Goal: Navigation & Orientation: Find specific page/section

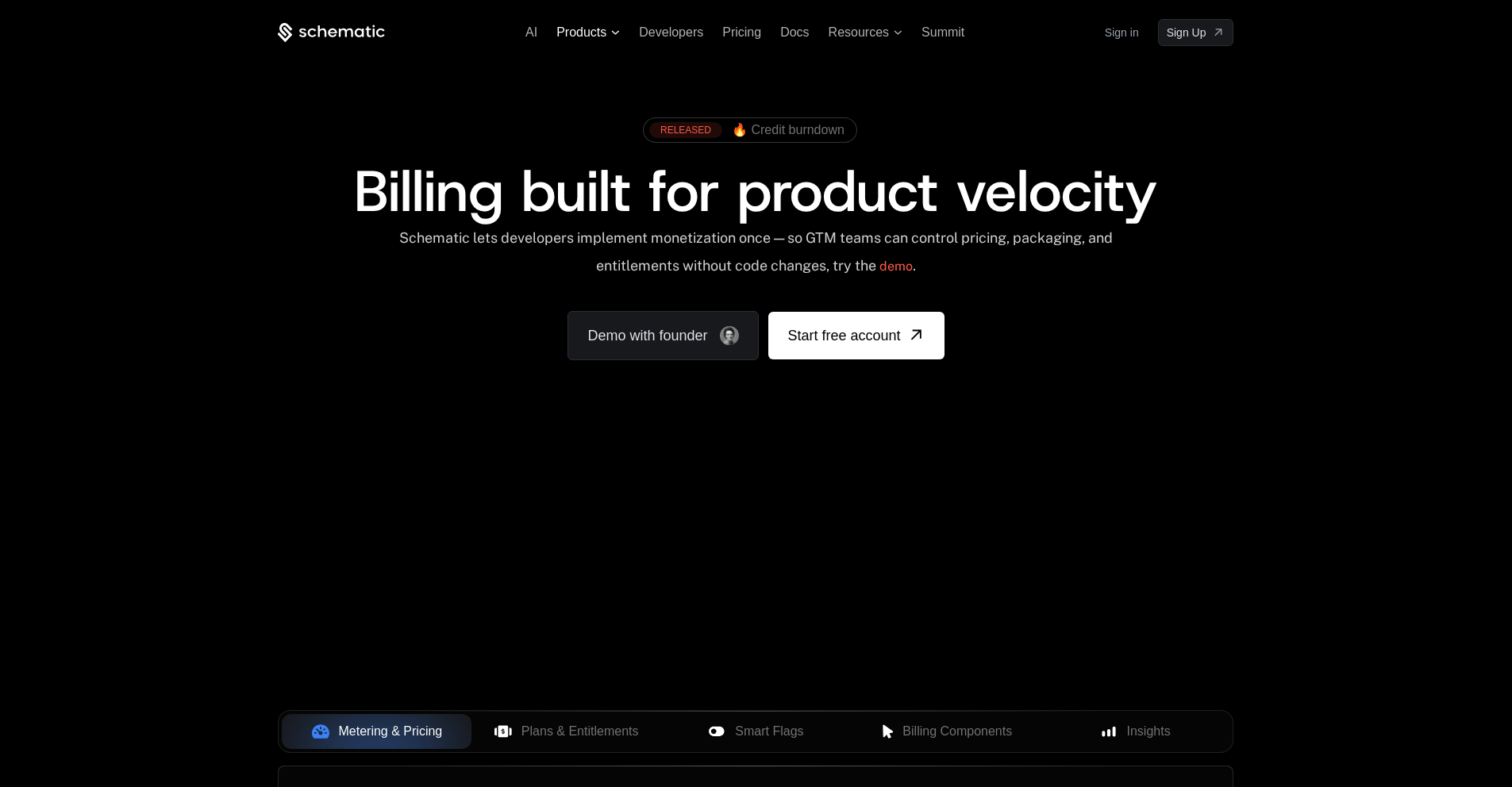
click at [604, 27] on span "Products" at bounding box center [581, 33] width 50 height 14
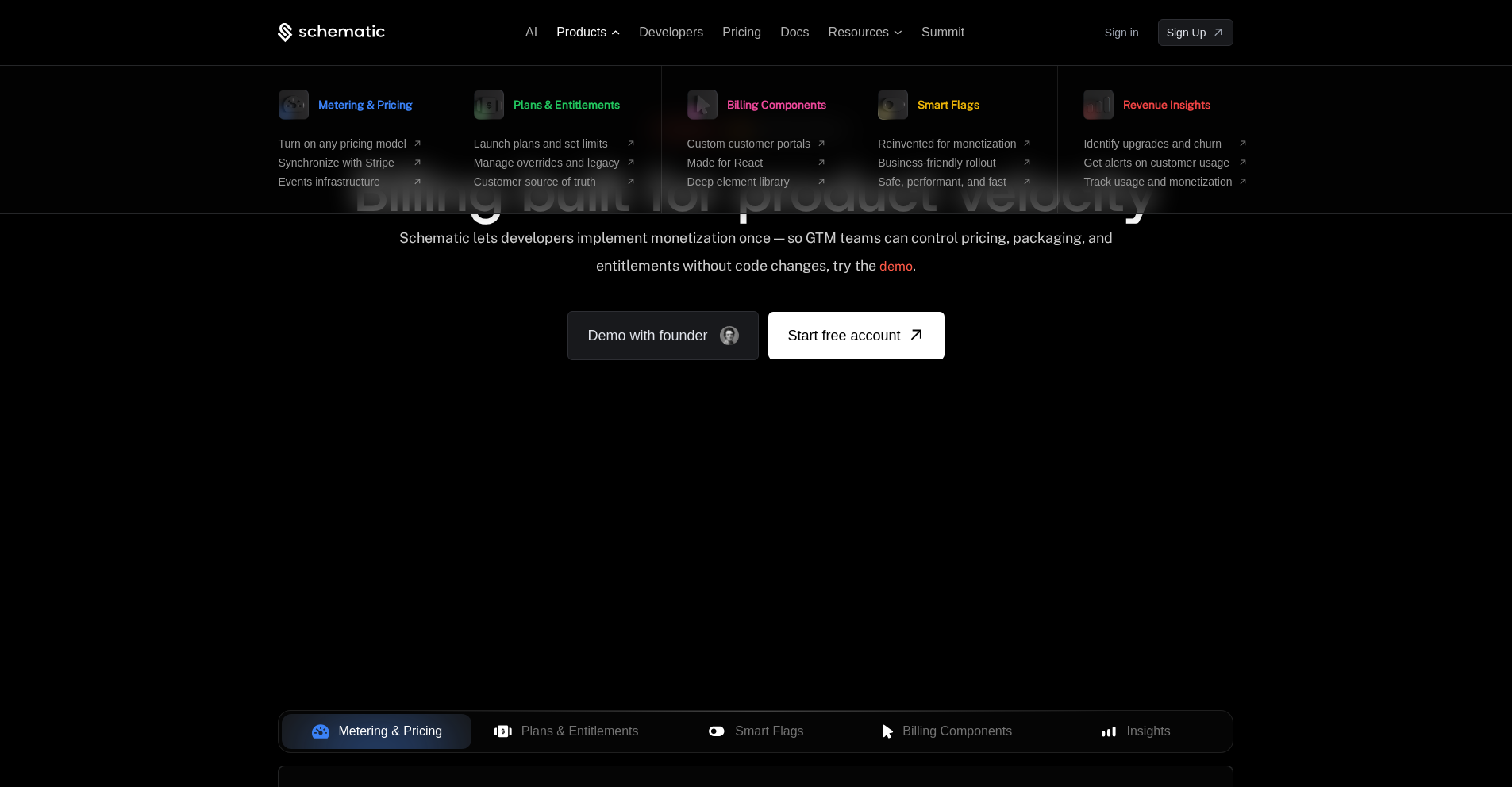
click at [609, 31] on span "Products" at bounding box center [589, 33] width 64 height 14
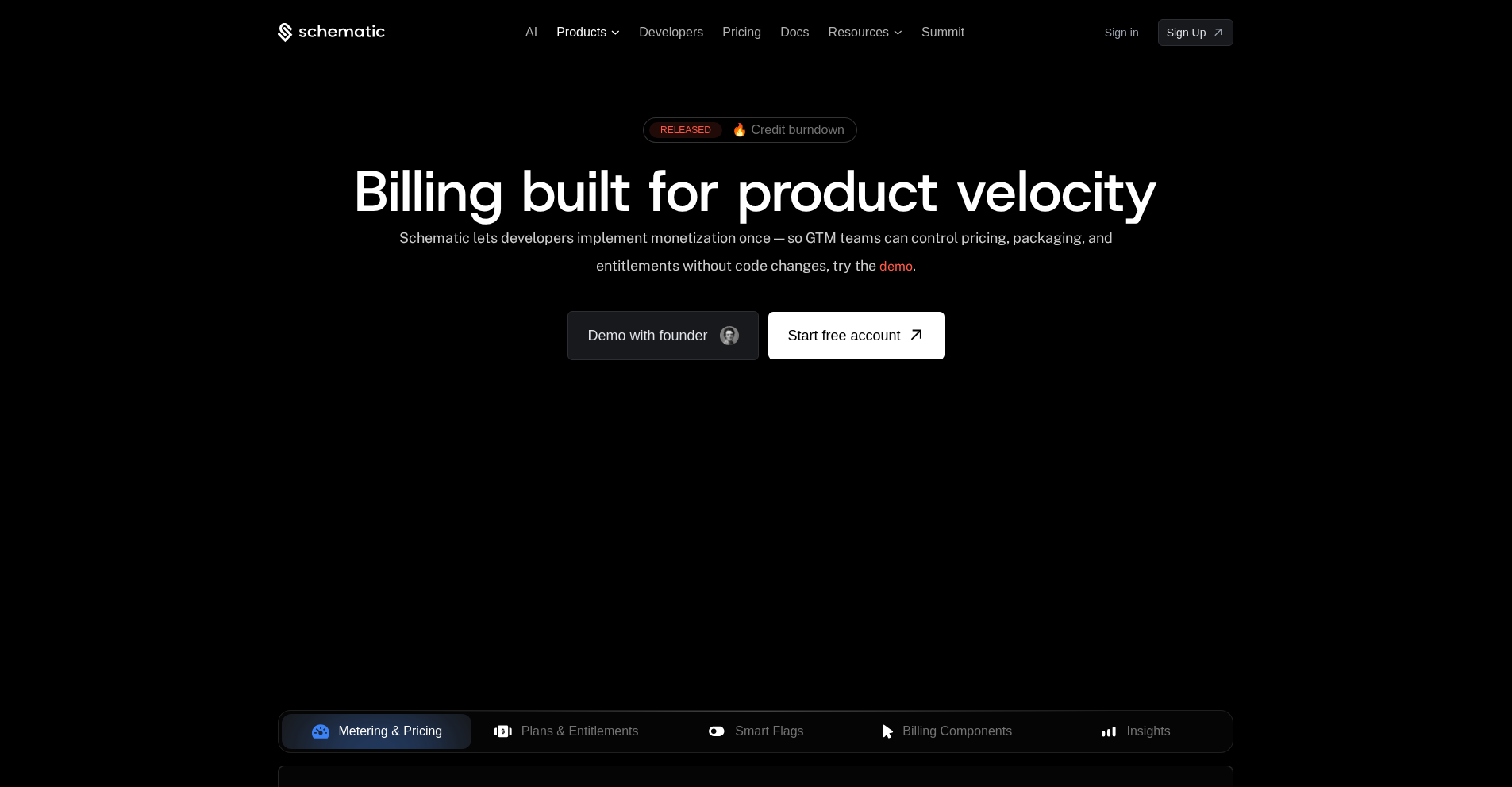
click at [611, 30] on icon at bounding box center [615, 33] width 9 height 5
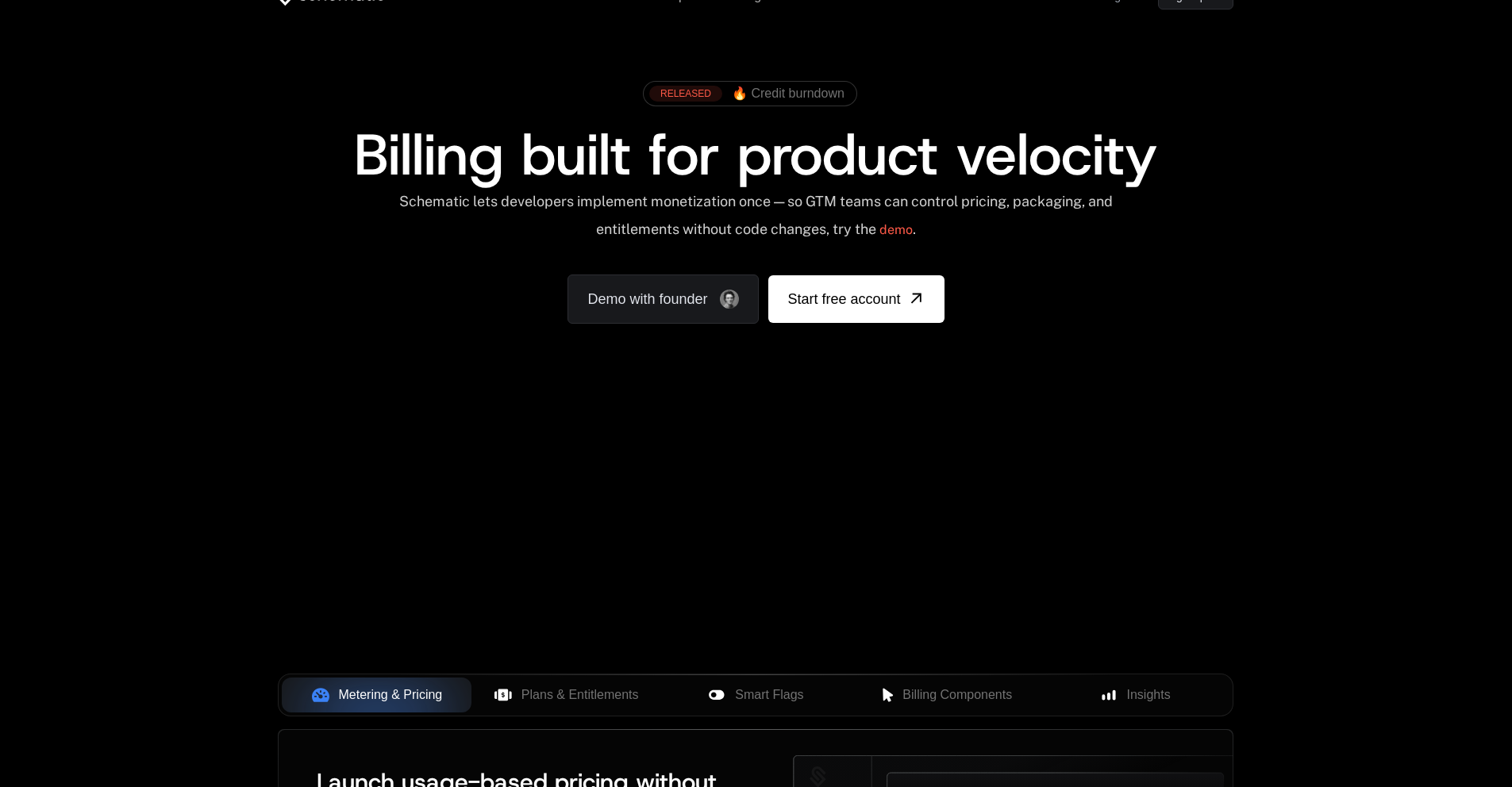
scroll to position [483, 0]
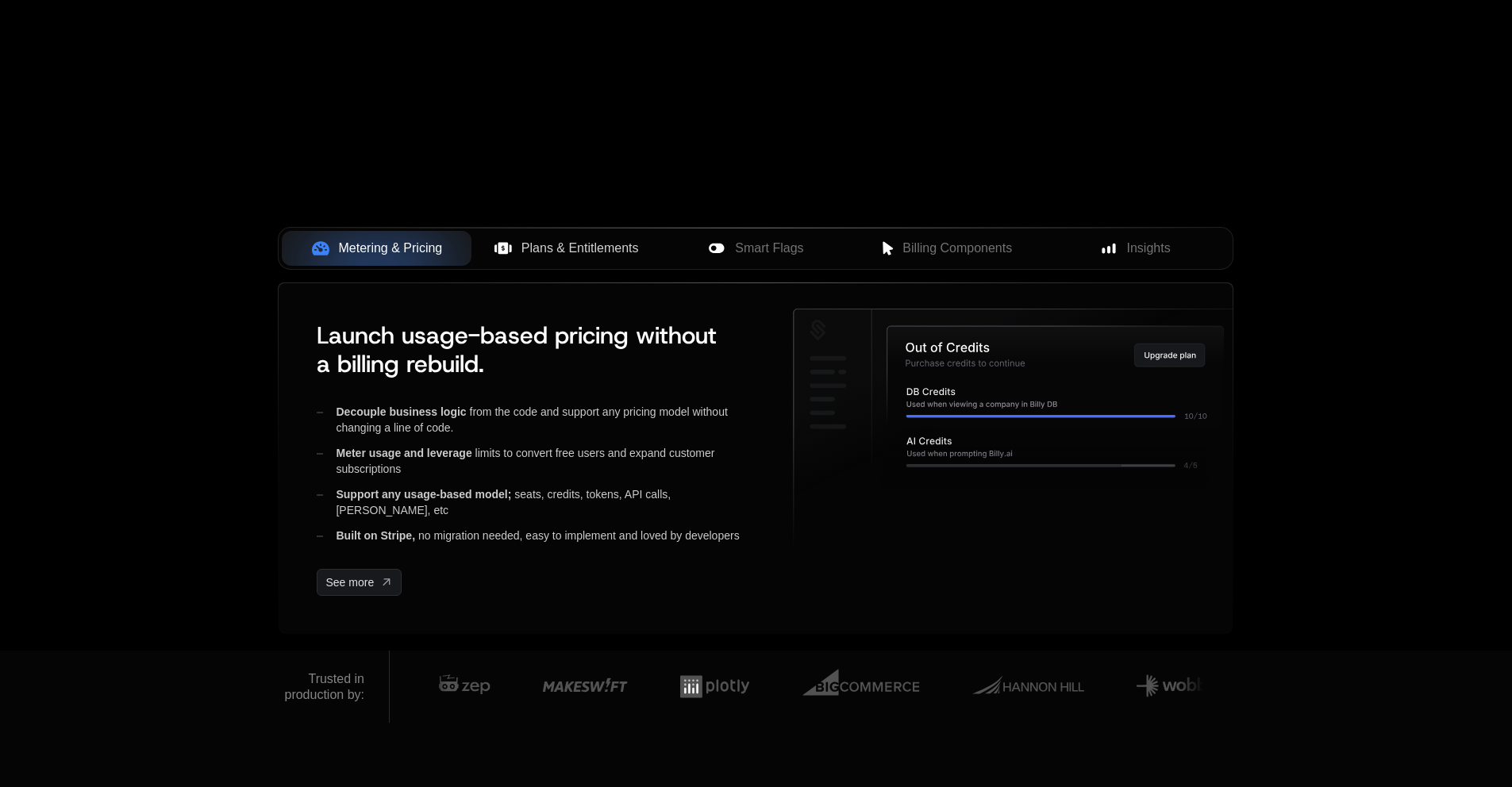
click at [585, 258] on span "Plans & Entitlements" at bounding box center [580, 249] width 117 height 19
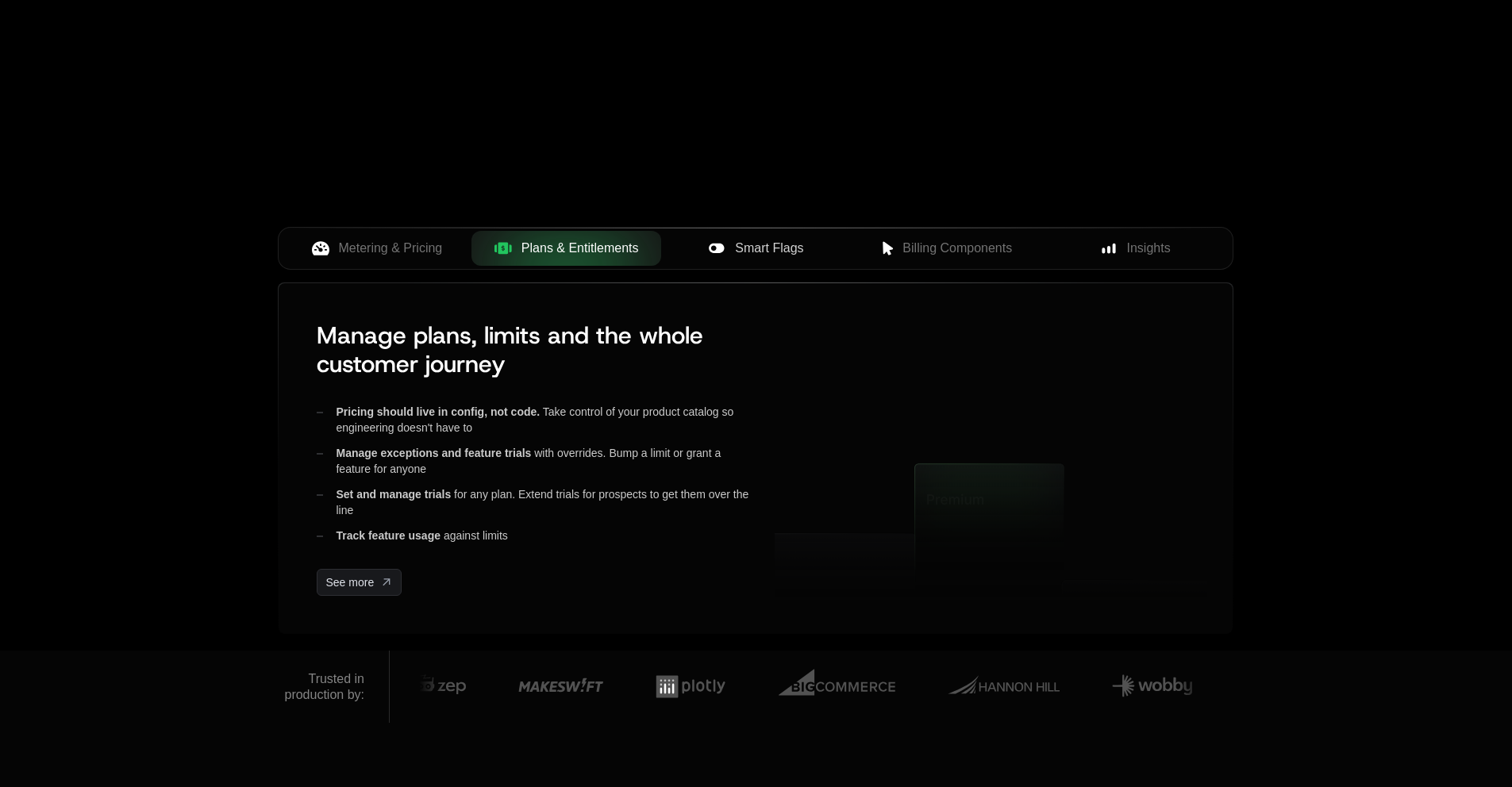
click at [746, 249] on span "Smart Flags" at bounding box center [770, 249] width 69 height 19
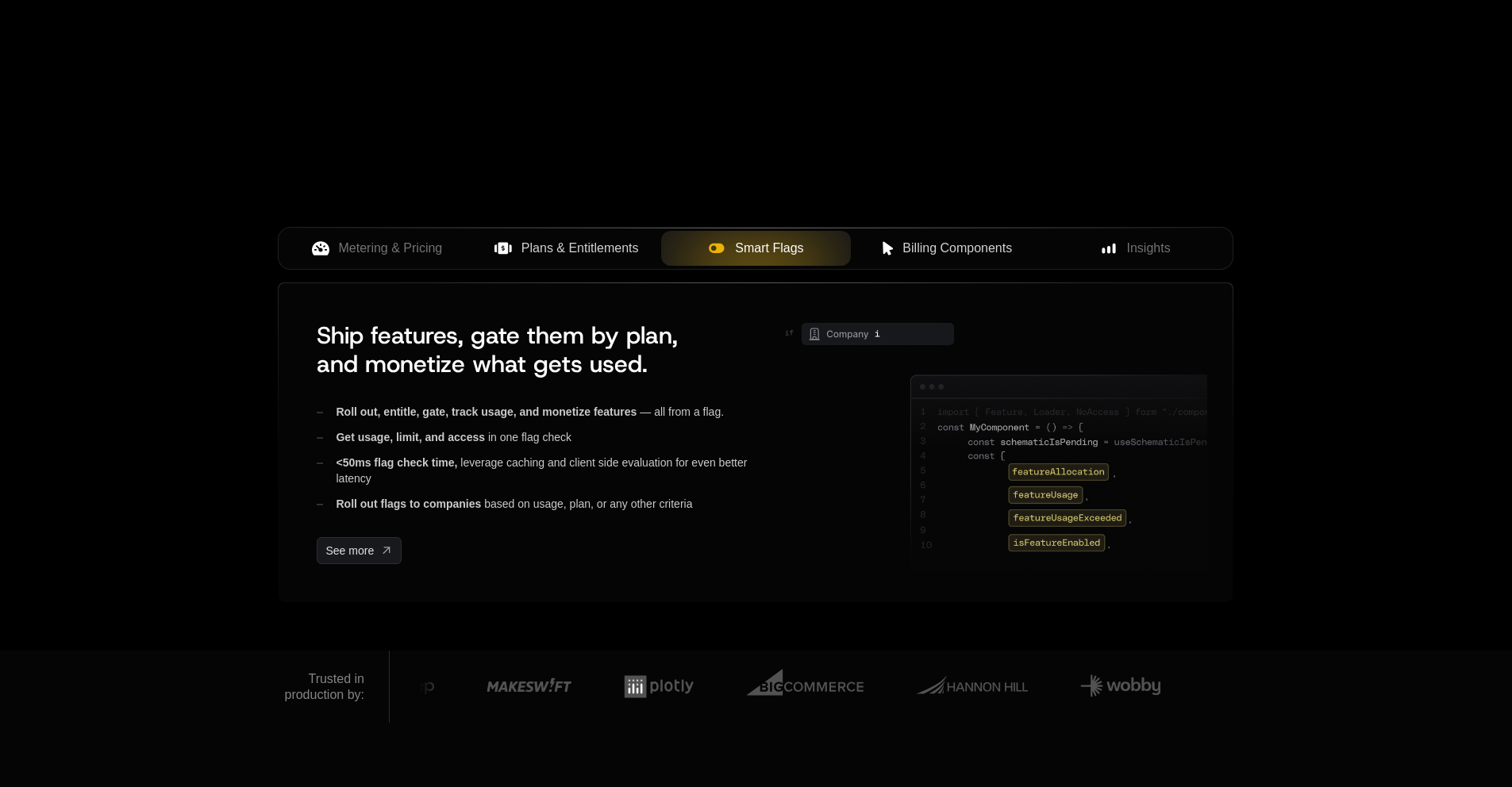
click at [933, 251] on span "Billing Components" at bounding box center [957, 249] width 109 height 19
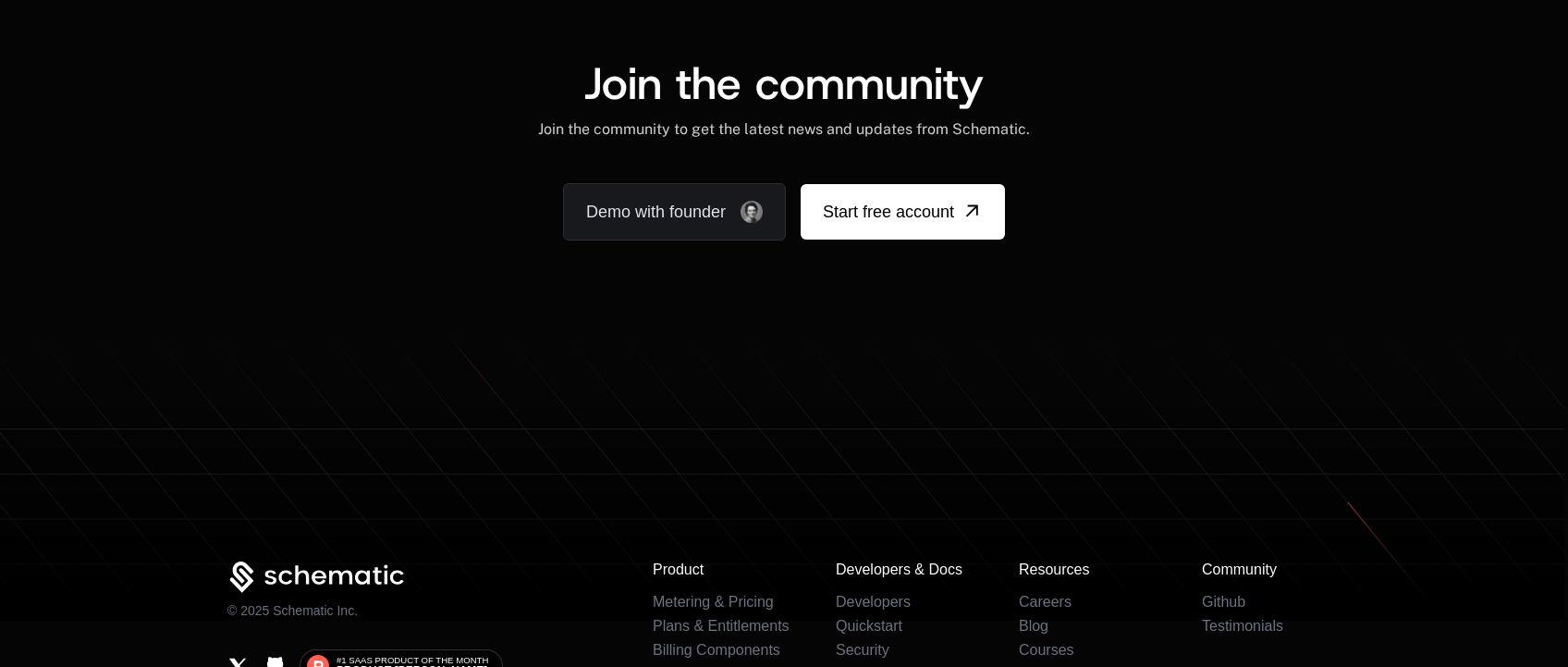
scroll to position [11259, 0]
